Goal: Task Accomplishment & Management: Use online tool/utility

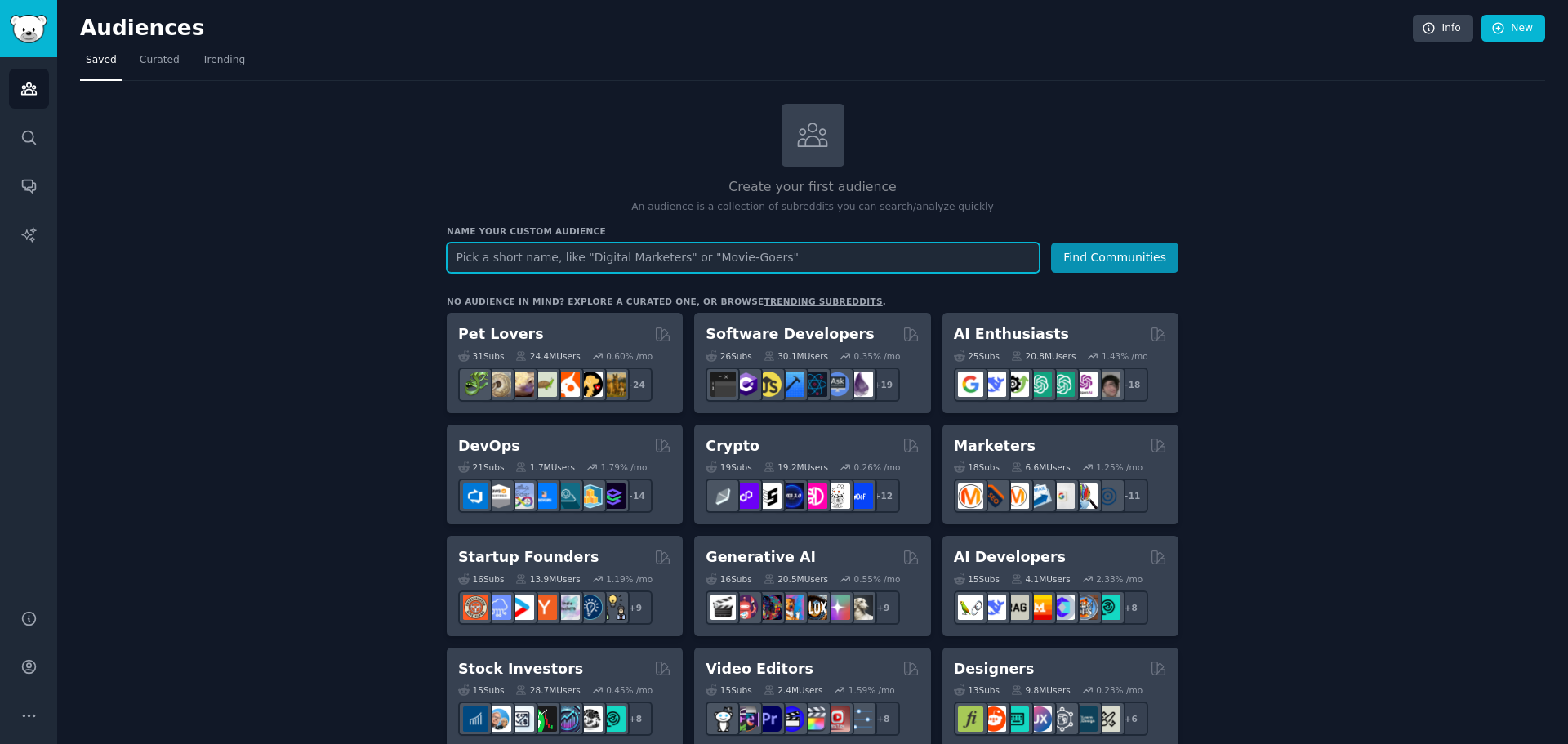
click at [803, 250] on input "text" at bounding box center [743, 257] width 593 height 30
drag, startPoint x: 641, startPoint y: 240, endPoint x: 1, endPoint y: 250, distance: 640.1
click at [1, 250] on div "Audiences Search Conversations AI Reports Help Account More Audiences Info New …" at bounding box center [784, 372] width 1568 height 744
type input "b2b"
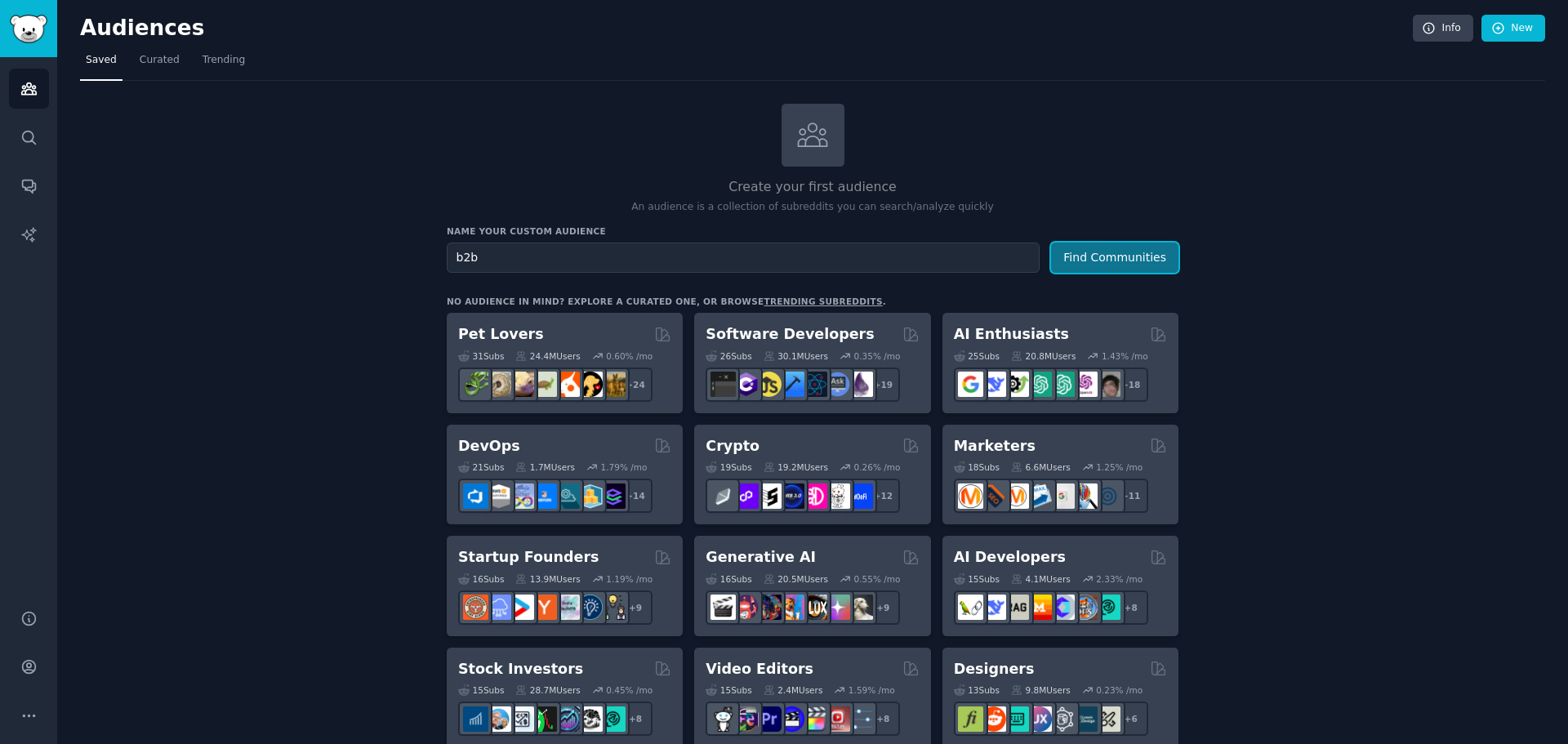
click at [1132, 264] on button "Find Communities" at bounding box center [1114, 257] width 127 height 30
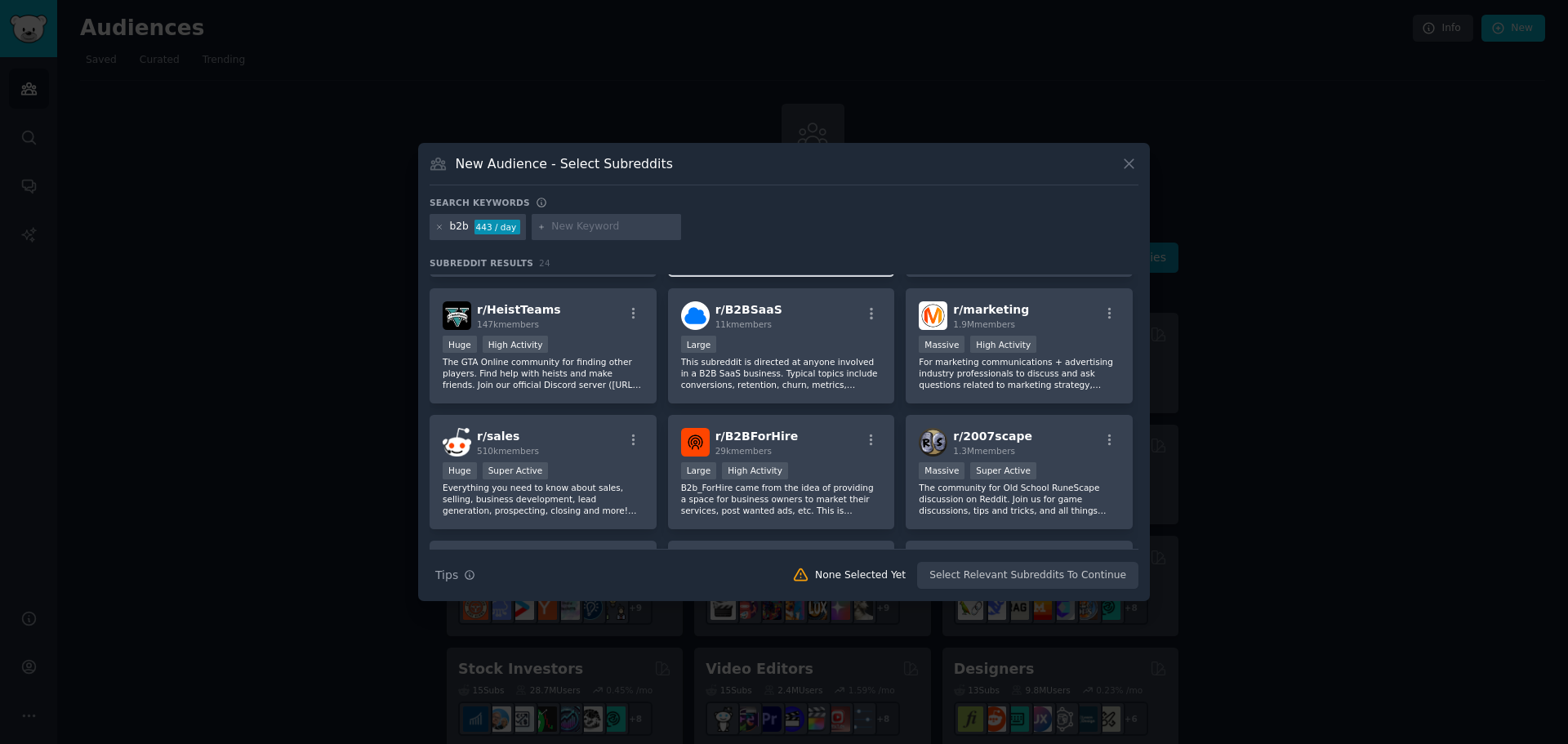
scroll to position [81, 0]
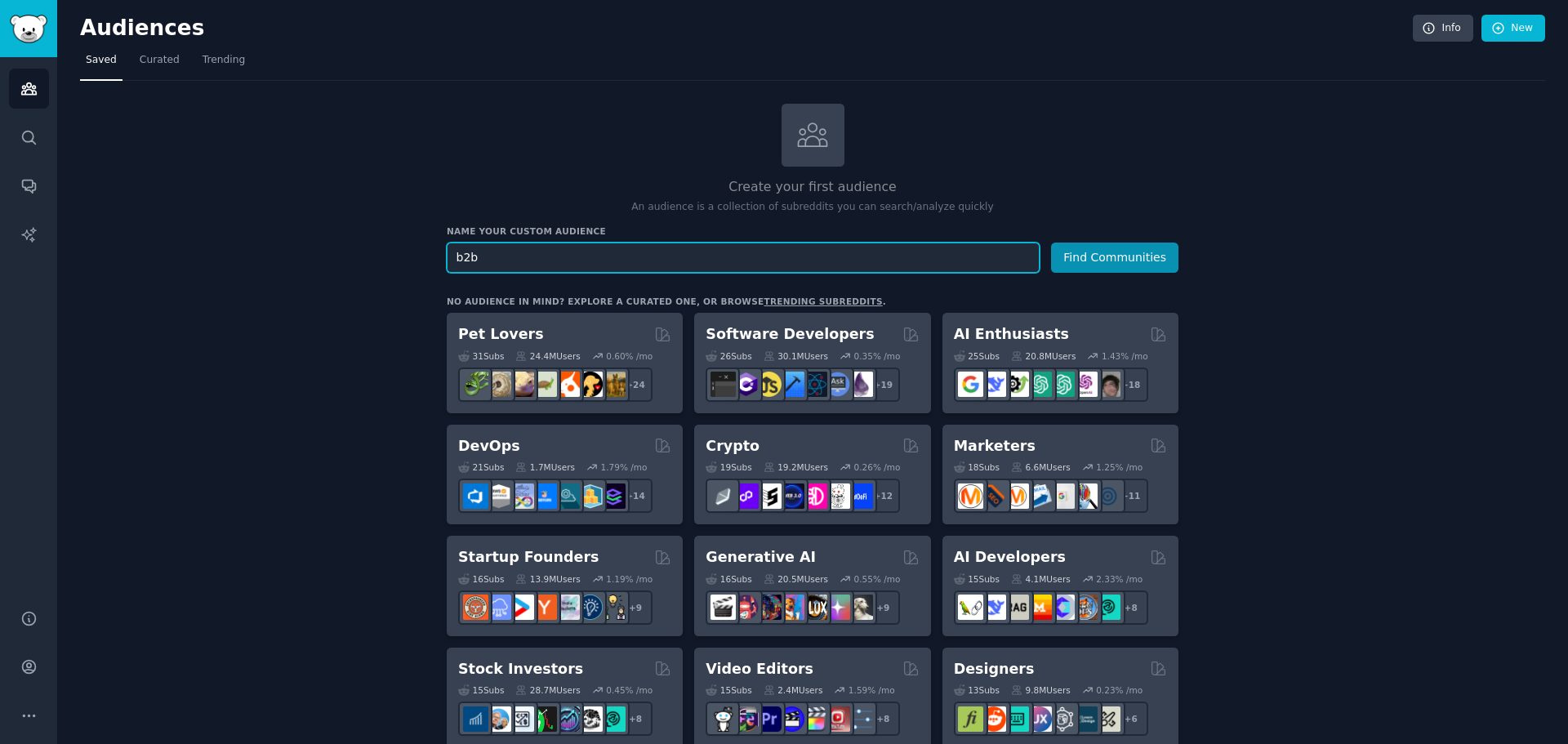
drag, startPoint x: 520, startPoint y: 243, endPoint x: 82, endPoint y: 229, distance: 438.2
type input "micro saas"
click at [1051, 242] on button "Find Communities" at bounding box center [1114, 257] width 127 height 30
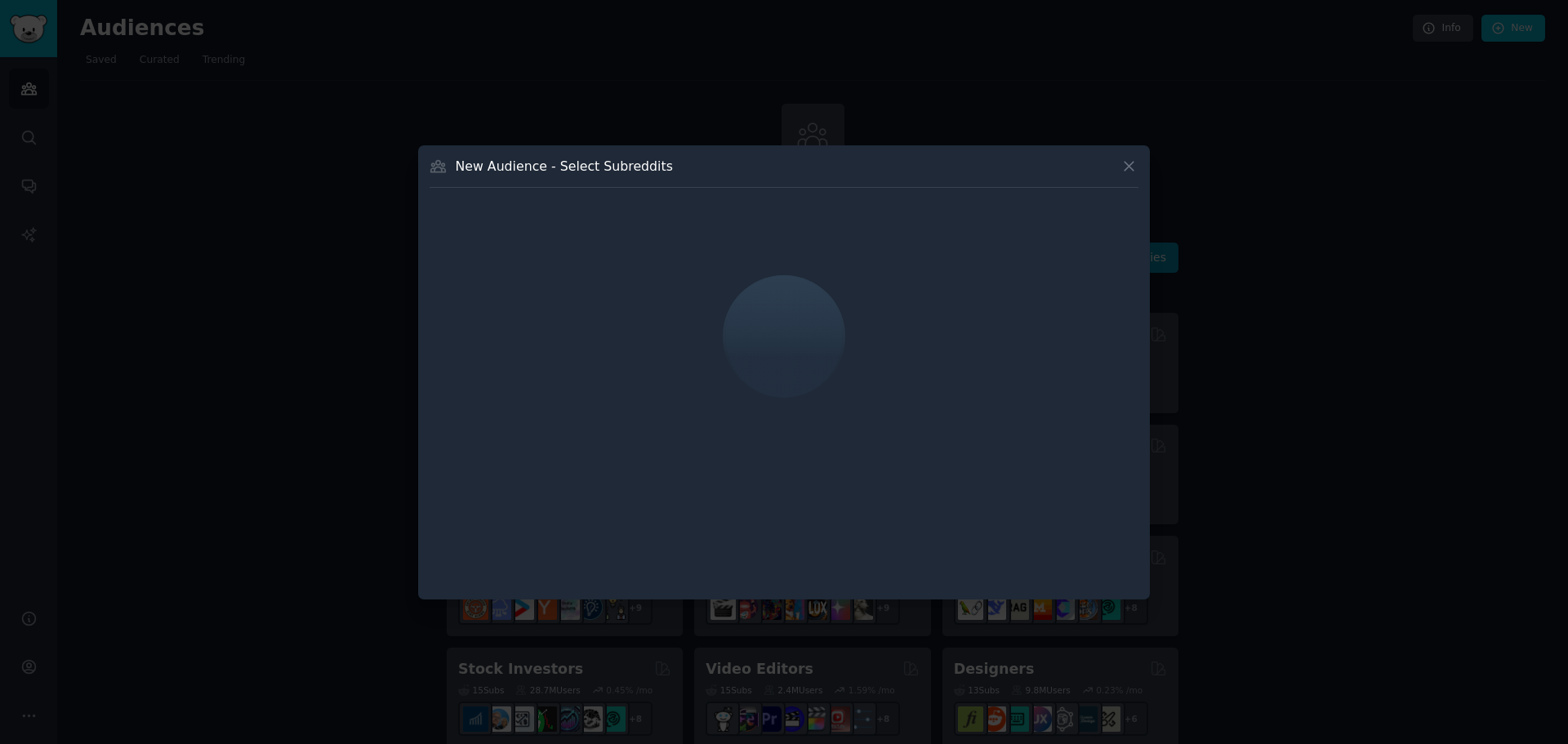
drag, startPoint x: 669, startPoint y: 443, endPoint x: 552, endPoint y: 214, distance: 257.2
click at [554, 213] on div at bounding box center [784, 337] width 709 height 275
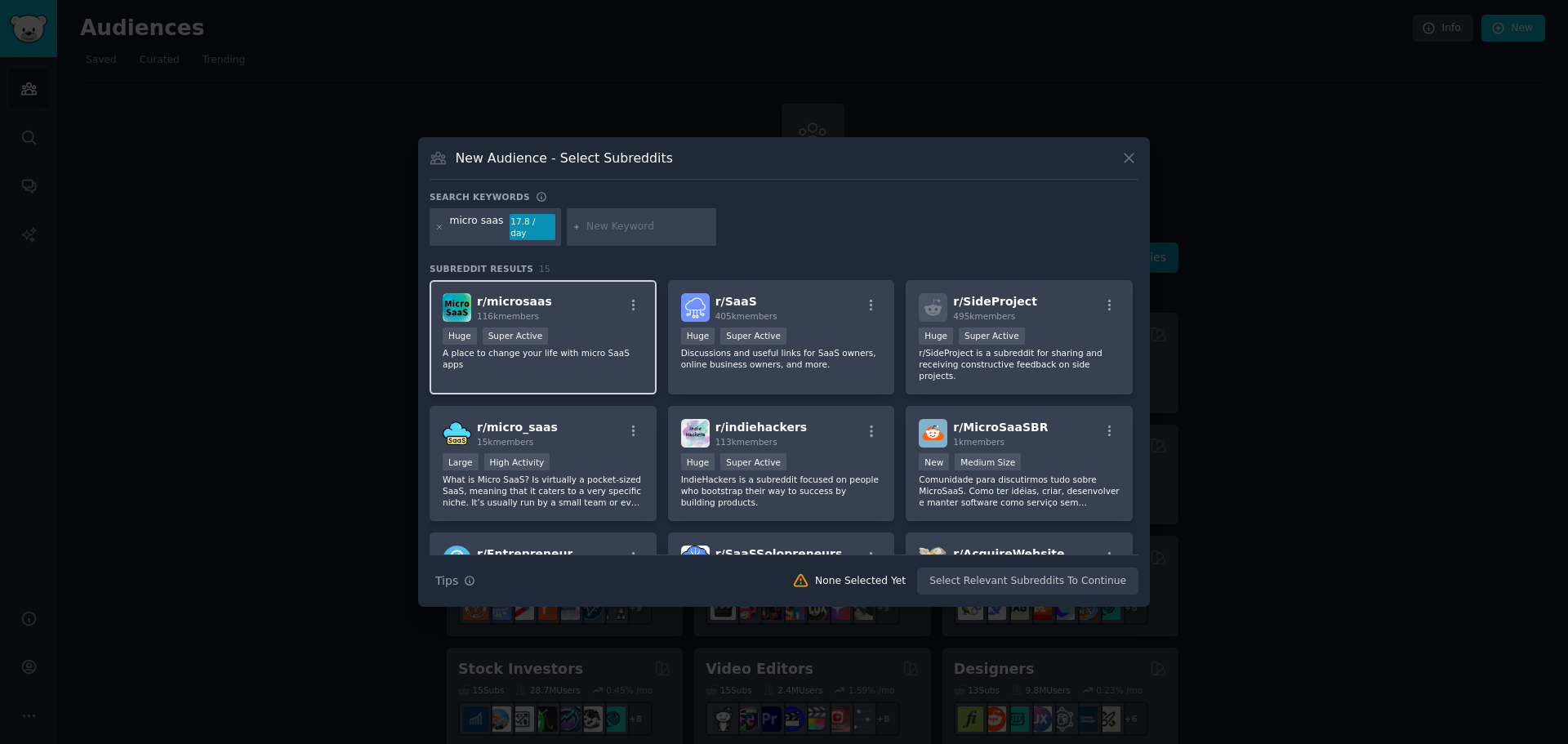
click at [557, 310] on div "r/ microsaas 116k members" at bounding box center [543, 307] width 201 height 29
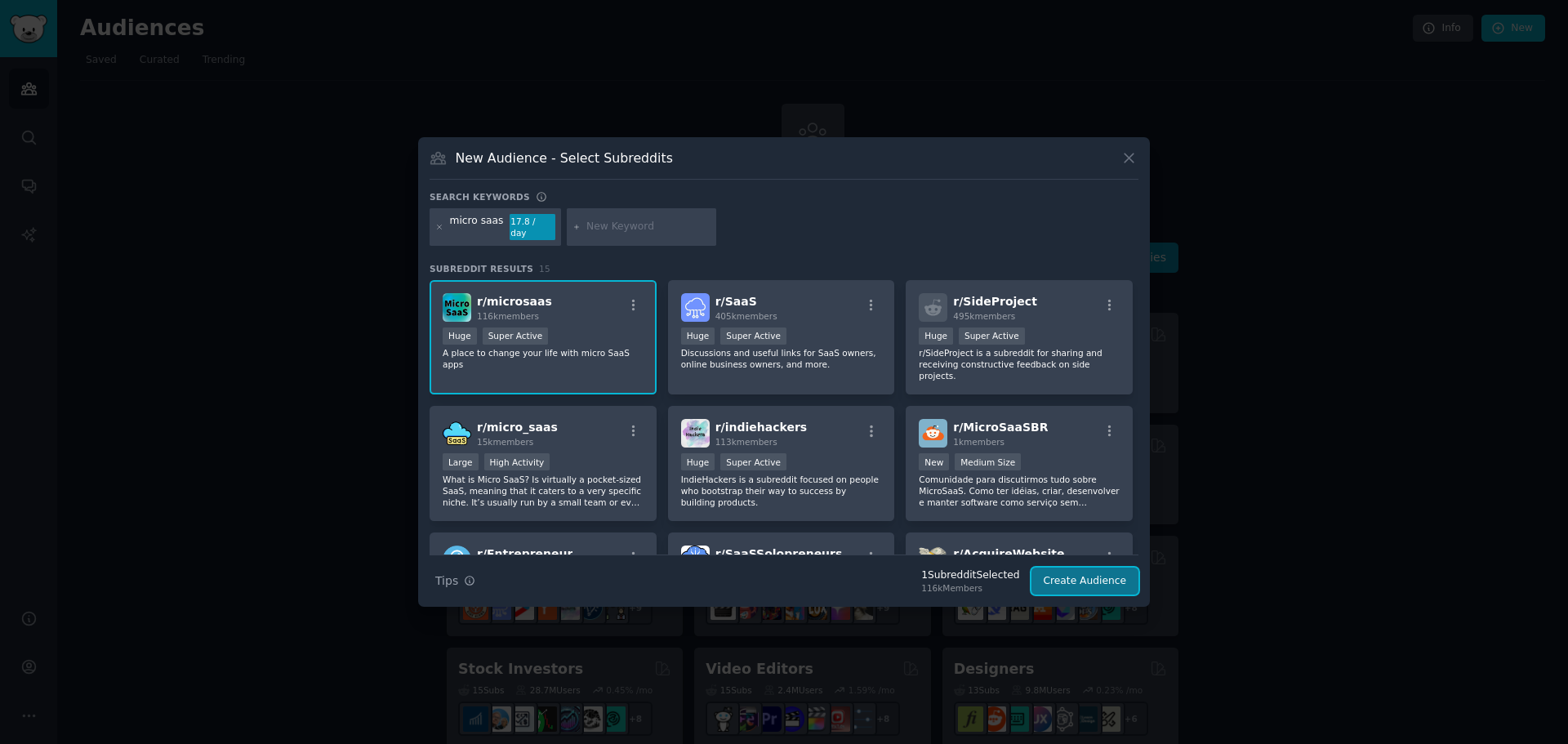
click at [1110, 586] on button "Create Audience" at bounding box center [1085, 581] width 108 height 28
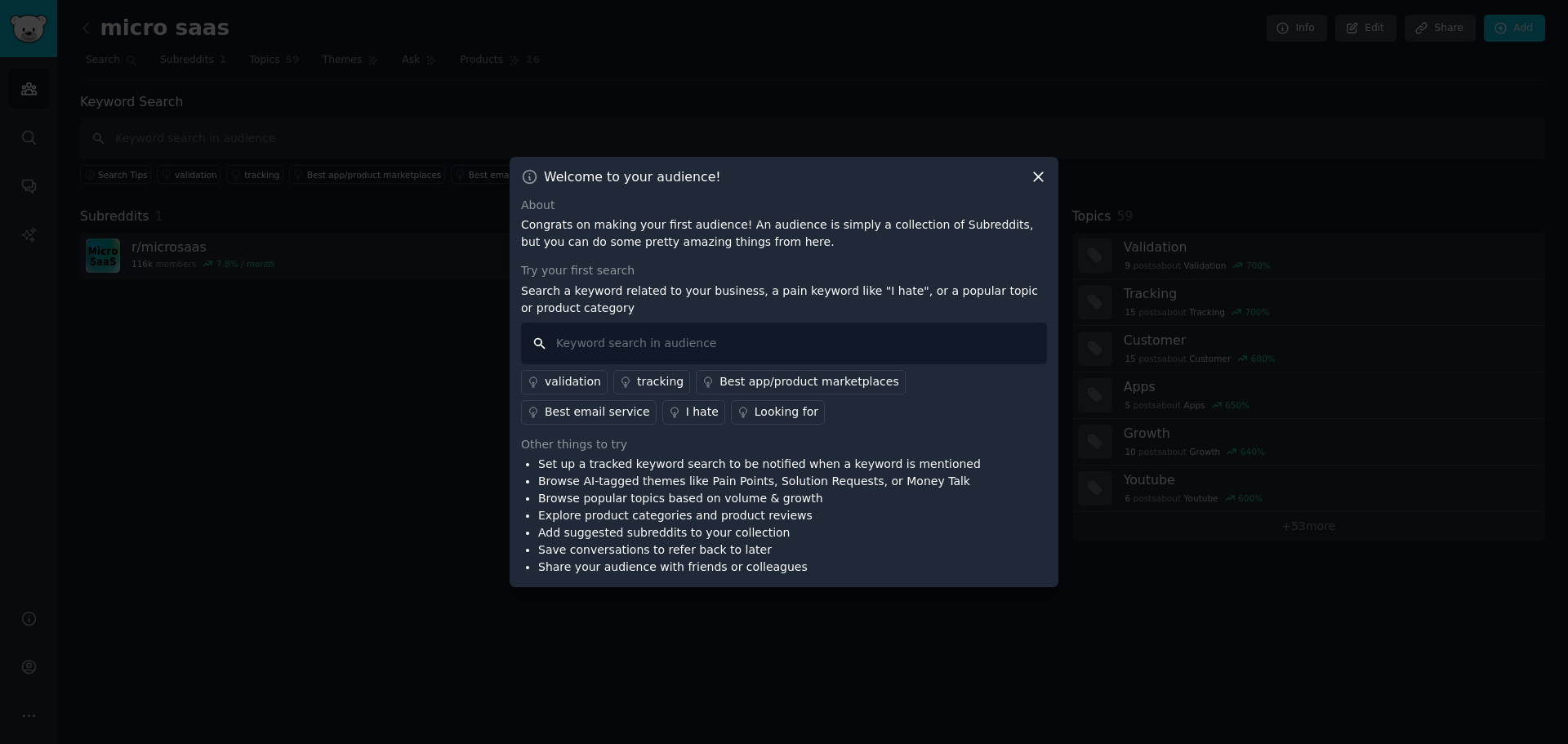
click at [636, 347] on input "text" at bounding box center [784, 344] width 526 height 42
type input "validated"
